Goal: Information Seeking & Learning: Learn about a topic

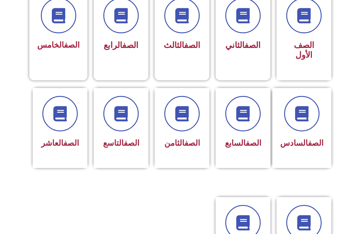
scroll to position [181, 0]
click at [296, 148] on span "الصف السادس" at bounding box center [301, 142] width 43 height 9
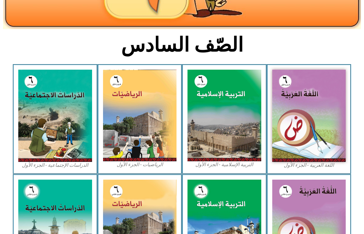
scroll to position [129, 0]
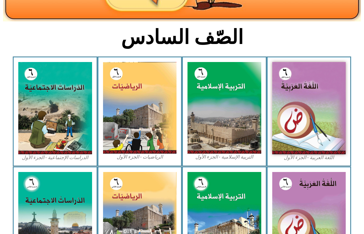
click at [62, 127] on img at bounding box center [55, 108] width 74 height 92
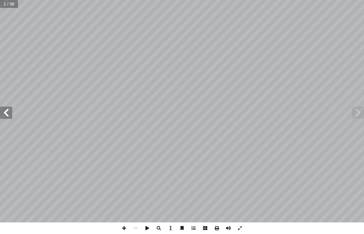
click at [9, 112] on span at bounding box center [6, 112] width 12 height 12
click at [4, 109] on span at bounding box center [6, 112] width 12 height 12
click at [10, 114] on span at bounding box center [6, 112] width 12 height 12
click at [10, 112] on span at bounding box center [6, 112] width 12 height 12
click at [10, 110] on span at bounding box center [6, 112] width 12 height 12
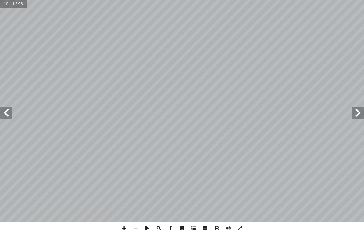
click at [12, 112] on span at bounding box center [6, 112] width 12 height 12
click at [360, 118] on span at bounding box center [358, 112] width 12 height 12
click at [362, 118] on span at bounding box center [358, 112] width 12 height 12
click at [355, 118] on span at bounding box center [358, 112] width 12 height 12
click at [357, 109] on span at bounding box center [358, 112] width 12 height 12
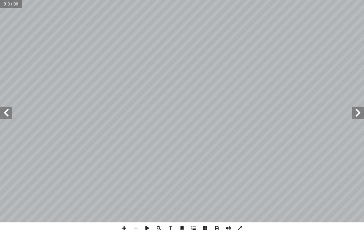
click at [11, 114] on span at bounding box center [6, 112] width 12 height 12
click at [9, 117] on span at bounding box center [6, 112] width 12 height 12
click at [12, 114] on span at bounding box center [6, 112] width 12 height 12
click at [354, 117] on span at bounding box center [358, 112] width 12 height 12
click at [8, 109] on span at bounding box center [6, 112] width 12 height 12
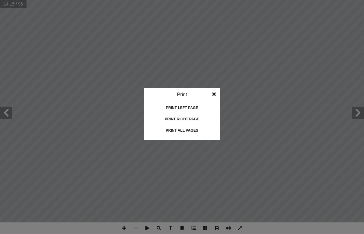
click at [205, 89] on div "Print" at bounding box center [182, 94] width 76 height 13
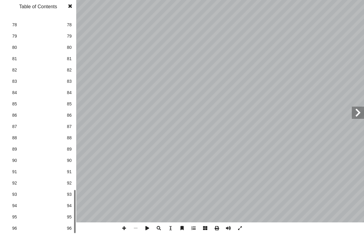
click at [71, 229] on span "96" at bounding box center [69, 228] width 5 height 6
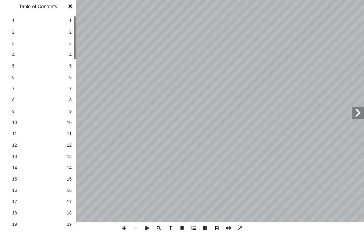
click at [71, 125] on span "10" at bounding box center [69, 122] width 5 height 6
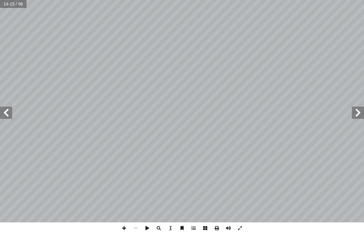
click at [356, 115] on span at bounding box center [358, 112] width 12 height 12
click at [357, 113] on span at bounding box center [358, 112] width 12 height 12
click at [12, 117] on span at bounding box center [6, 112] width 12 height 12
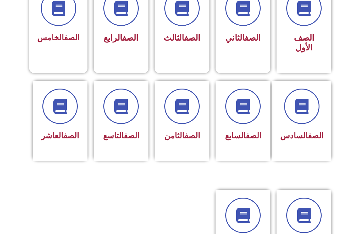
scroll to position [189, 0]
click at [318, 37] on h3 "الصف الأول" at bounding box center [303, 43] width 39 height 20
click at [315, 45] on h3 "الصف الأول" at bounding box center [303, 43] width 39 height 20
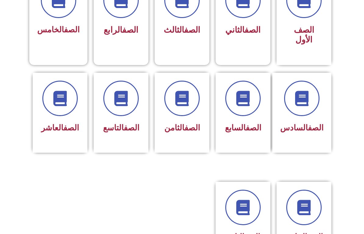
click at [287, 121] on div "الصف السادس" at bounding box center [301, 127] width 43 height 15
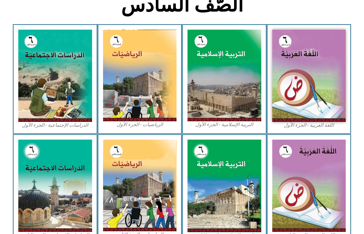
scroll to position [161, 0]
click at [129, 101] on img at bounding box center [140, 75] width 74 height 91
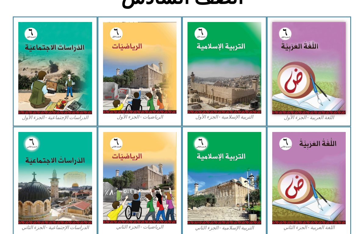
click at [57, 91] on img at bounding box center [55, 68] width 74 height 92
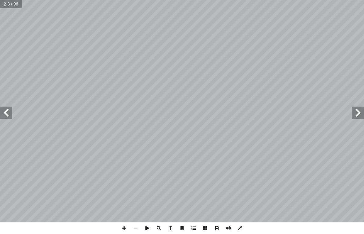
click at [5, 114] on span at bounding box center [6, 112] width 12 height 12
click at [7, 115] on span at bounding box center [6, 112] width 12 height 12
click at [9, 109] on span at bounding box center [6, 112] width 12 height 12
click at [11, 109] on span at bounding box center [6, 112] width 12 height 12
click at [7, 118] on span at bounding box center [6, 112] width 12 height 12
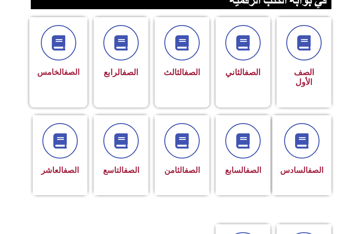
scroll to position [162, 0]
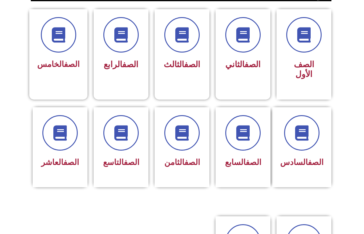
click at [116, 150] on div at bounding box center [121, 132] width 39 height 35
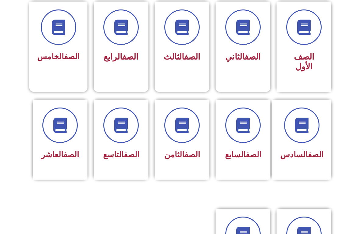
click at [293, 158] on h3 "الصف السادس" at bounding box center [301, 154] width 43 height 9
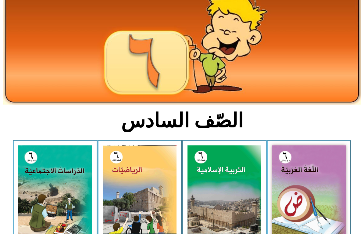
scroll to position [46, 0]
click at [36, 213] on img at bounding box center [55, 191] width 74 height 92
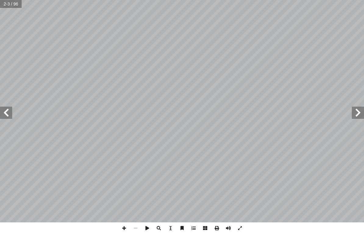
click at [11, 112] on span at bounding box center [6, 112] width 12 height 12
click at [2, 118] on span at bounding box center [6, 112] width 12 height 12
click at [4, 112] on span at bounding box center [6, 112] width 12 height 12
click at [6, 108] on span at bounding box center [6, 112] width 12 height 12
click at [3, 113] on span at bounding box center [6, 112] width 12 height 12
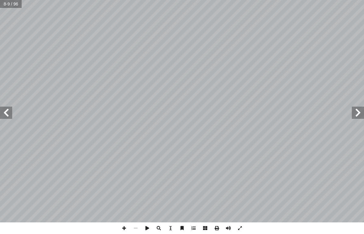
click at [3, 115] on span at bounding box center [6, 112] width 12 height 12
click at [3, 114] on span at bounding box center [6, 112] width 12 height 12
click at [3, 109] on span at bounding box center [6, 112] width 12 height 12
click at [9, 116] on span at bounding box center [6, 112] width 12 height 12
click at [6, 111] on span at bounding box center [6, 112] width 12 height 12
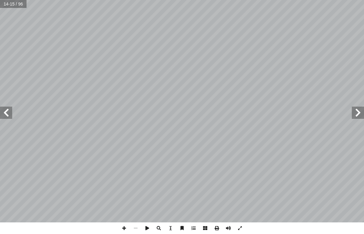
click at [4, 117] on span at bounding box center [6, 112] width 12 height 12
click at [11, 108] on span at bounding box center [6, 112] width 12 height 12
click at [8, 115] on span at bounding box center [6, 112] width 12 height 12
click at [3, 112] on span at bounding box center [6, 112] width 12 height 12
click at [12, 114] on span at bounding box center [6, 112] width 12 height 12
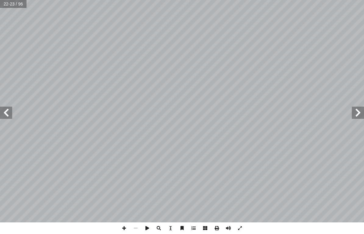
click at [355, 109] on span at bounding box center [358, 112] width 12 height 12
click at [7, 118] on span at bounding box center [6, 112] width 12 height 12
click at [8, 113] on span at bounding box center [6, 112] width 12 height 12
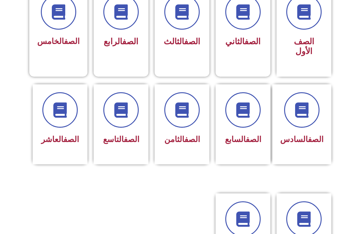
scroll to position [185, 0]
click at [308, 129] on div "الصف السادس" at bounding box center [301, 119] width 43 height 55
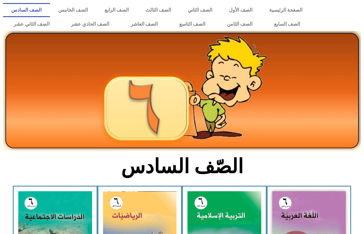
click at [50, 220] on img at bounding box center [55, 237] width 74 height 92
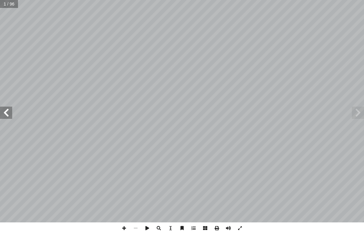
click at [10, 116] on span at bounding box center [6, 112] width 12 height 12
click at [8, 112] on span at bounding box center [6, 112] width 12 height 12
click at [4, 114] on span at bounding box center [6, 112] width 12 height 12
click at [7, 112] on span at bounding box center [6, 112] width 12 height 12
click at [11, 117] on span at bounding box center [6, 112] width 12 height 12
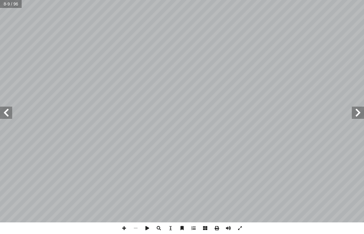
click at [7, 111] on span at bounding box center [6, 112] width 12 height 12
click at [11, 117] on span at bounding box center [6, 112] width 12 height 12
click at [11, 112] on span at bounding box center [6, 112] width 12 height 12
click at [7, 115] on span at bounding box center [6, 112] width 12 height 12
click at [11, 113] on span at bounding box center [6, 112] width 12 height 12
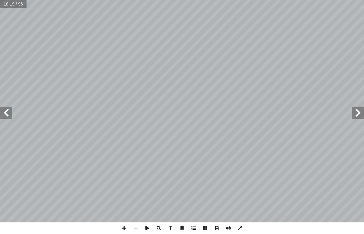
click at [12, 108] on span at bounding box center [6, 112] width 12 height 12
click at [3, 113] on span at bounding box center [6, 112] width 12 height 12
click at [8, 113] on span at bounding box center [6, 112] width 12 height 12
click at [9, 116] on span at bounding box center [6, 112] width 12 height 12
click at [7, 115] on span at bounding box center [6, 112] width 12 height 12
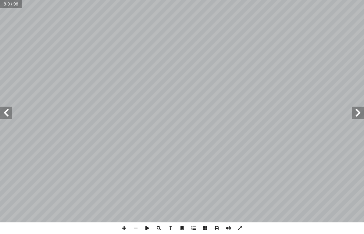
click at [4, 111] on span at bounding box center [6, 112] width 12 height 12
click at [7, 115] on span at bounding box center [6, 112] width 12 height 12
click at [7, 109] on span at bounding box center [6, 112] width 12 height 12
click at [12, 114] on span at bounding box center [6, 112] width 12 height 12
click at [10, 112] on span at bounding box center [6, 112] width 12 height 12
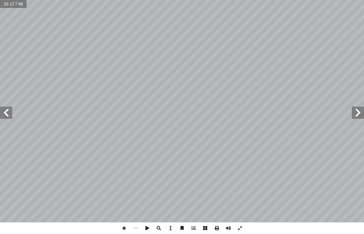
click at [7, 110] on span at bounding box center [6, 112] width 12 height 12
click at [255, 229] on div "16 ة ّ اريخي ّ الت ِ المعرفة ُ مصادر لى: َ رين ع ِ كونوا قاد َ ي ْ ن أ ا ِ س ْ …" at bounding box center [182, 117] width 364 height 234
